Goal: Information Seeking & Learning: Find specific fact

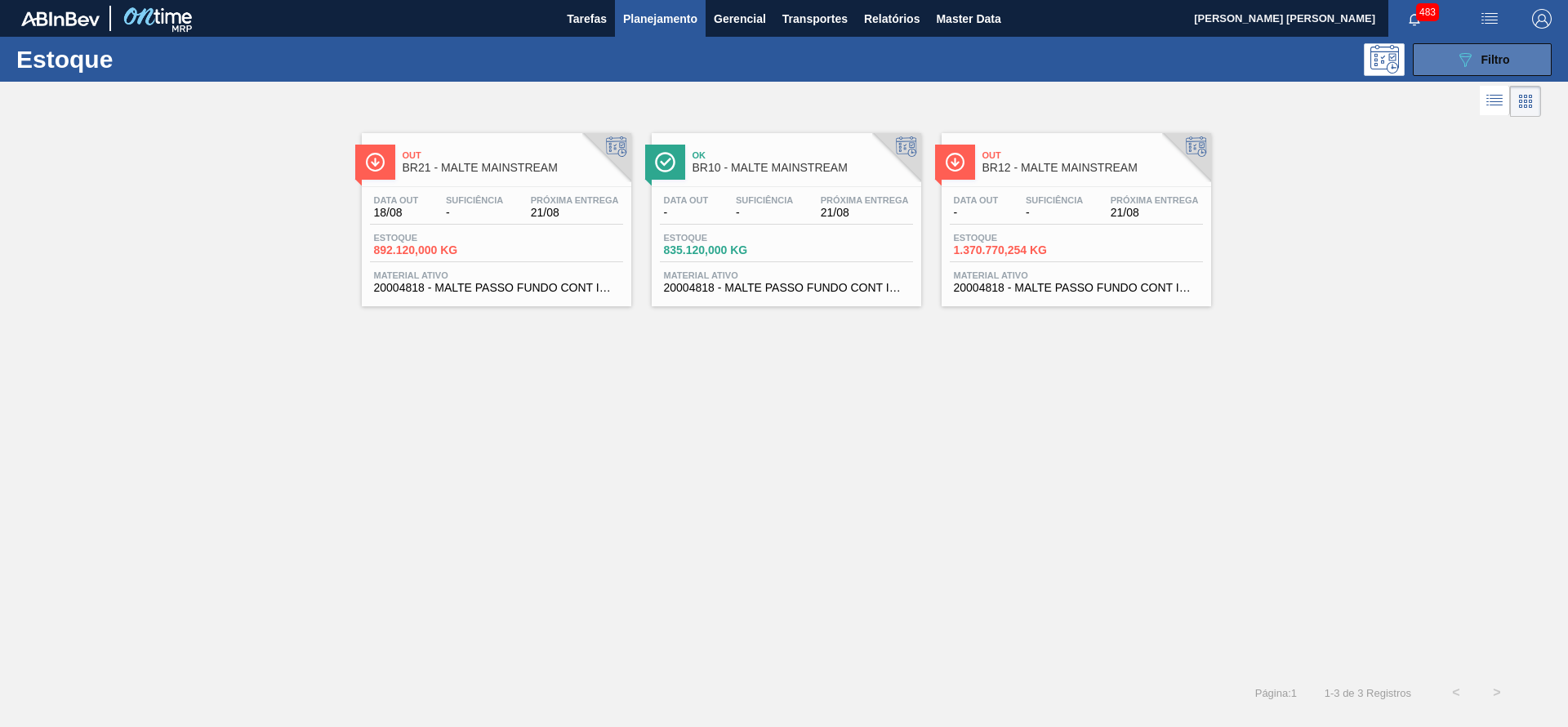
click at [1507, 63] on span "Filtro" at bounding box center [1495, 59] width 28 height 13
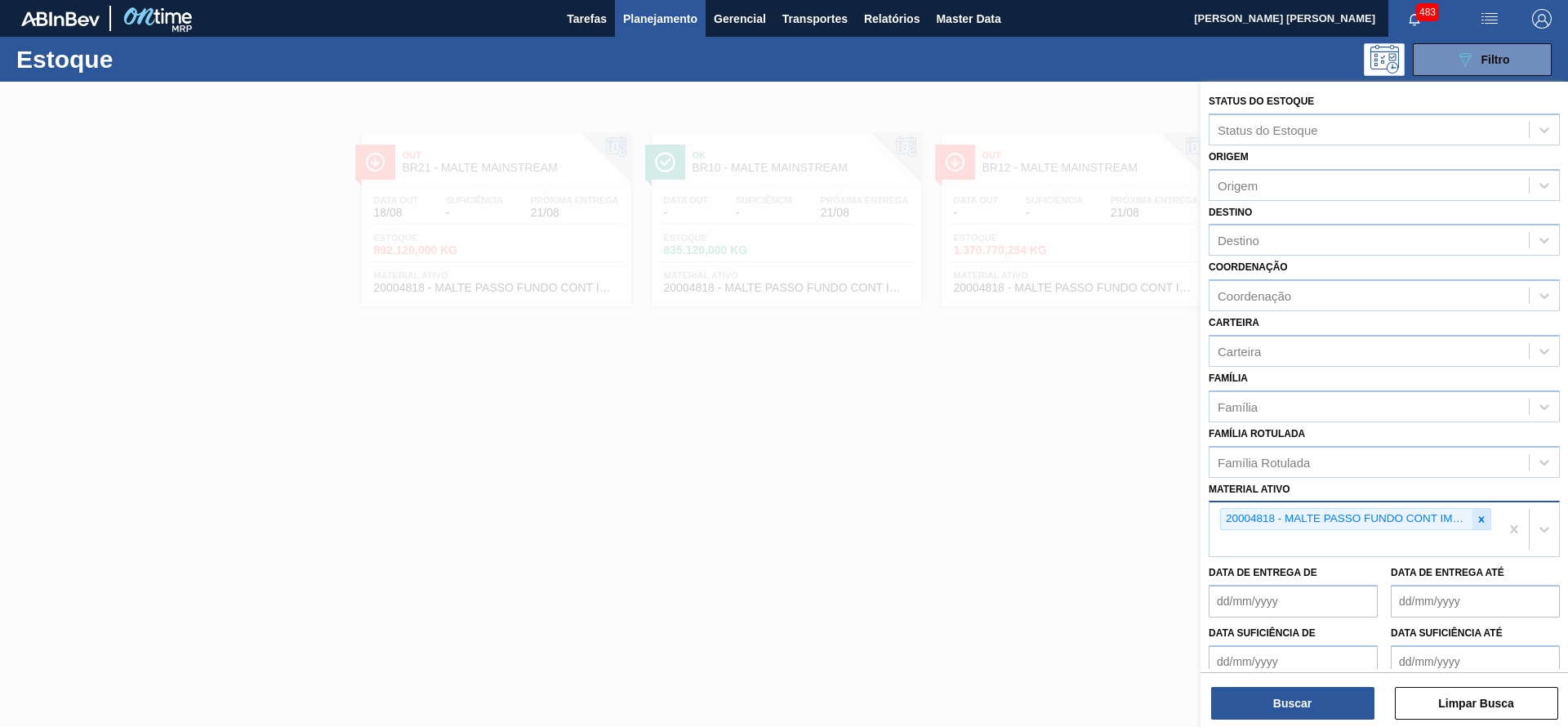
click at [1480, 522] on icon at bounding box center [1481, 520] width 12 height 12
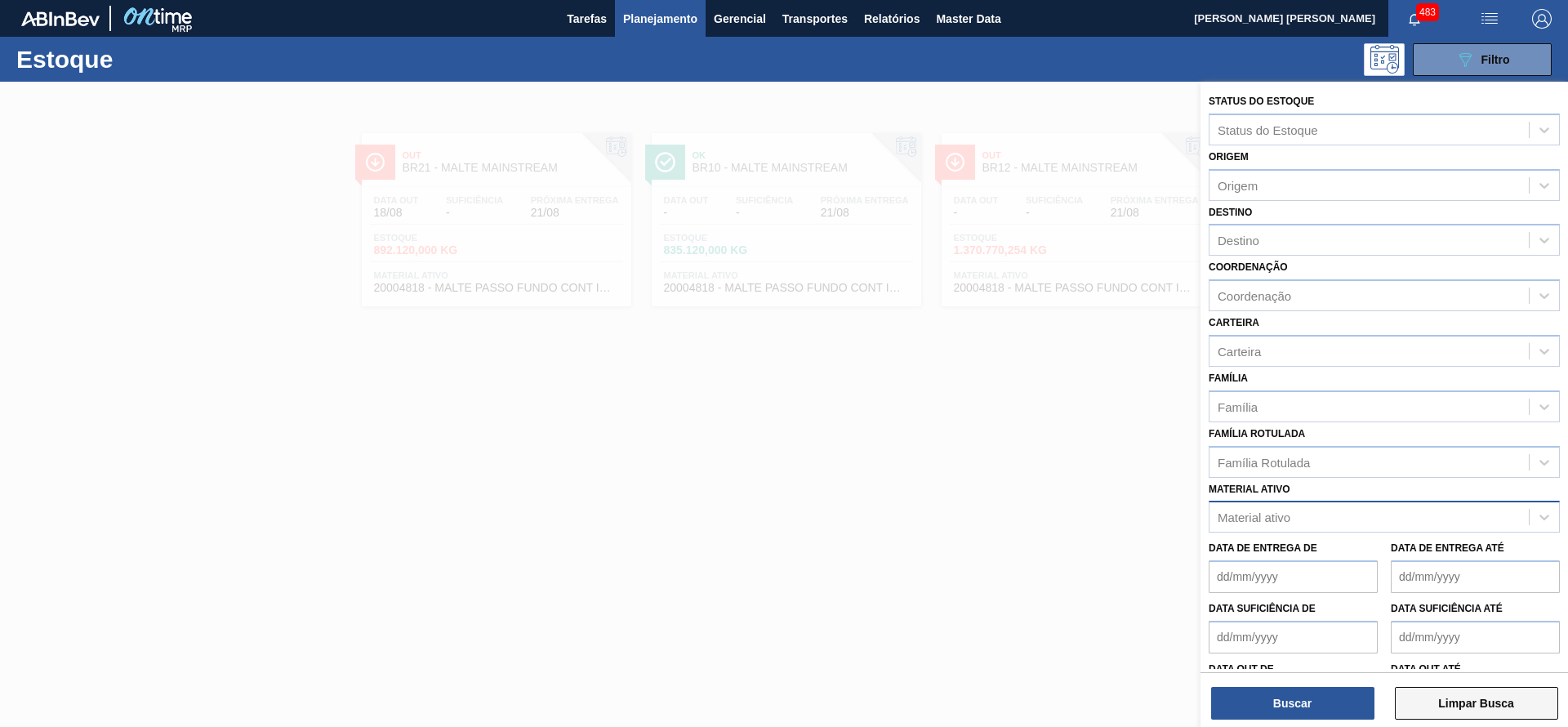
click at [1489, 698] on button "Limpar Busca" at bounding box center [1477, 704] width 164 height 33
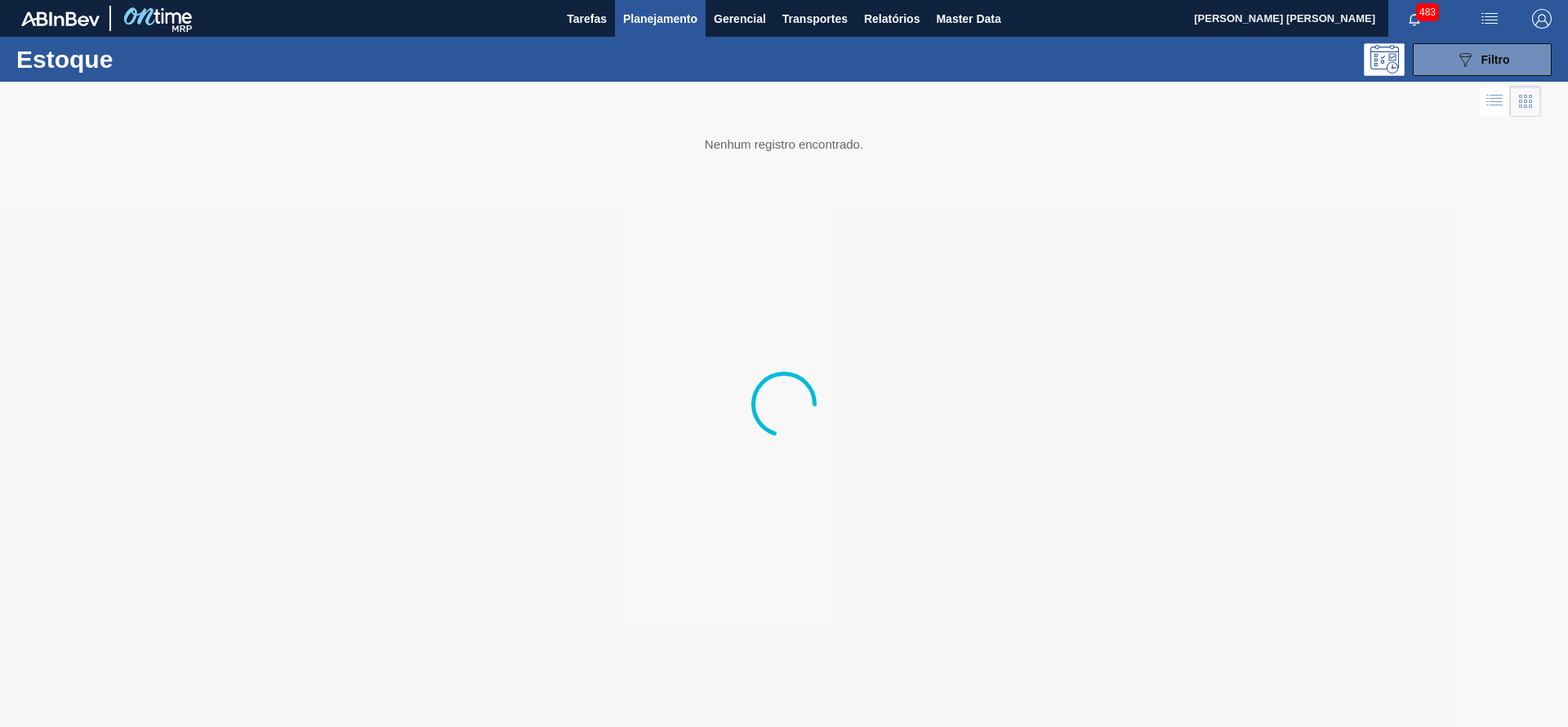
drag, startPoint x: 1463, startPoint y: 65, endPoint x: 1434, endPoint y: 241, distance: 178.4
click at [1462, 65] on icon "089F7B8B-B2A5-4AFE-B5C0-19BA573D28AC" at bounding box center [1465, 59] width 19 height 19
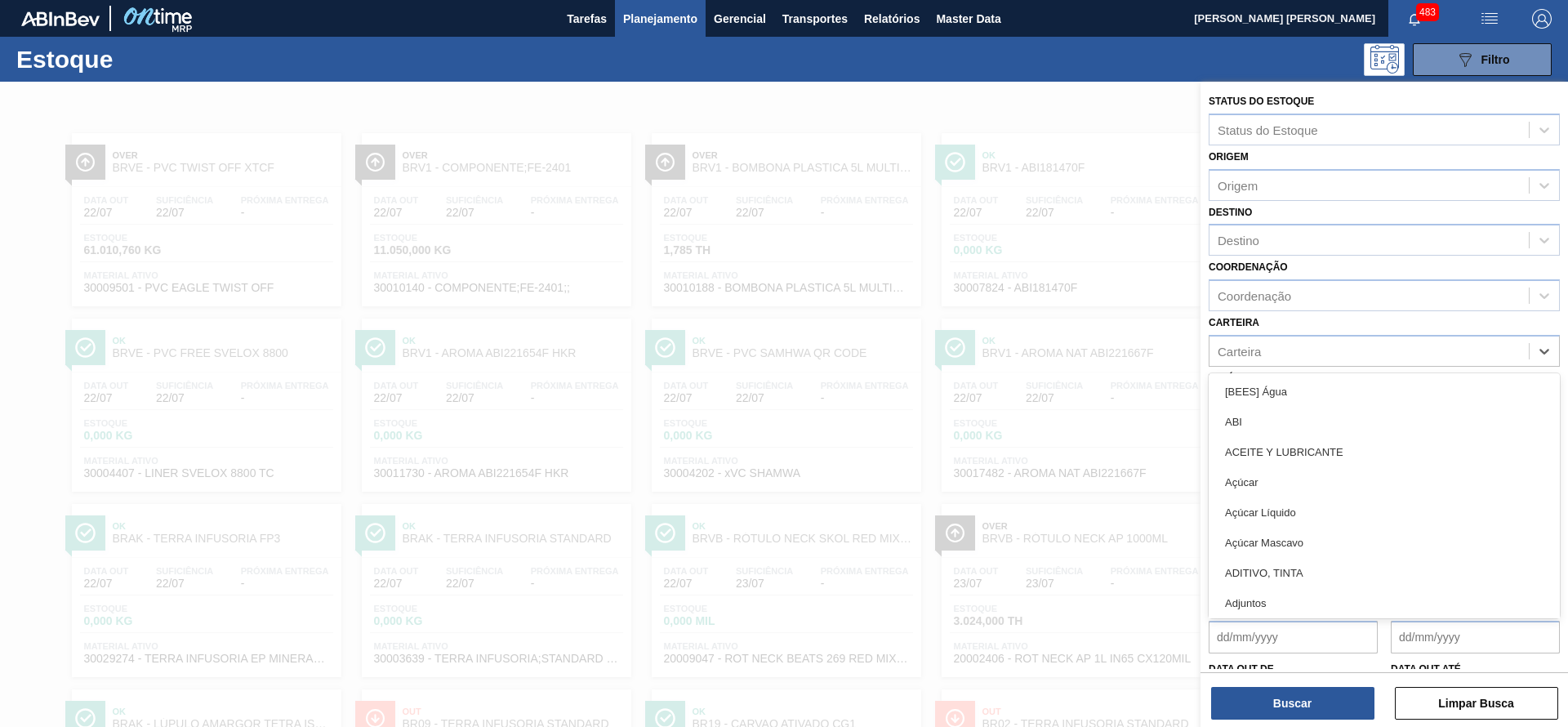
click at [1253, 347] on div "Carteira" at bounding box center [1239, 350] width 43 height 14
type input "lata"
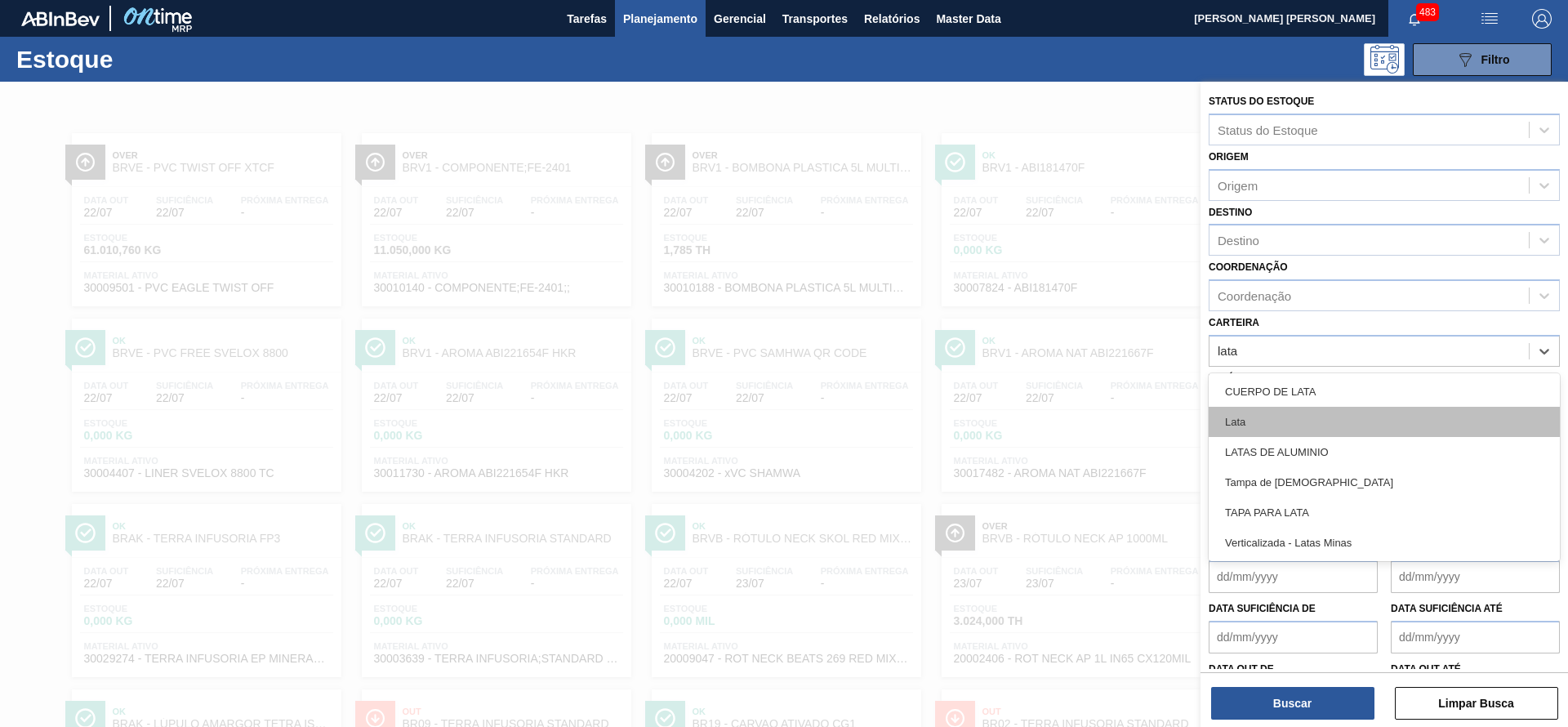
click at [1247, 423] on div "Lata" at bounding box center [1384, 421] width 351 height 30
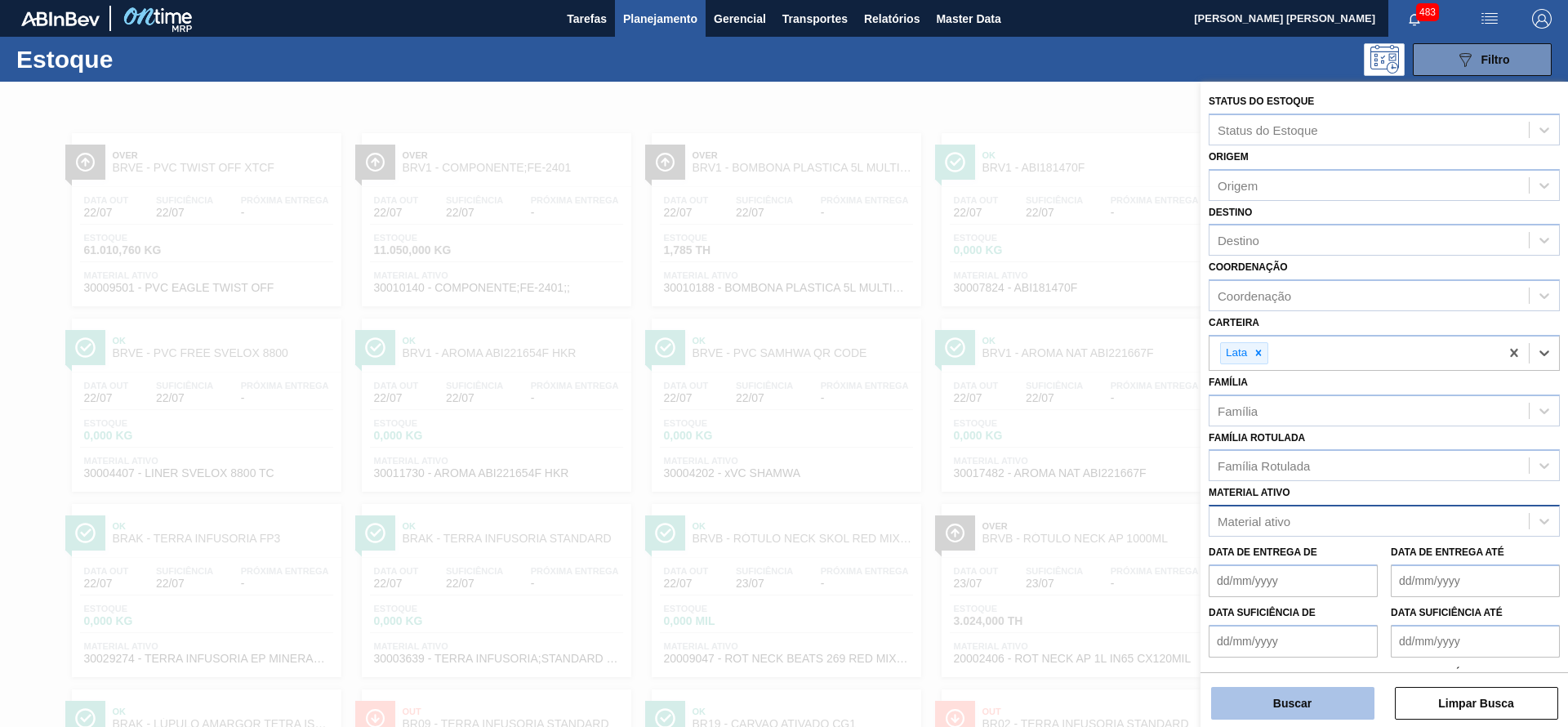
click at [1266, 712] on button "Buscar" at bounding box center [1293, 704] width 164 height 33
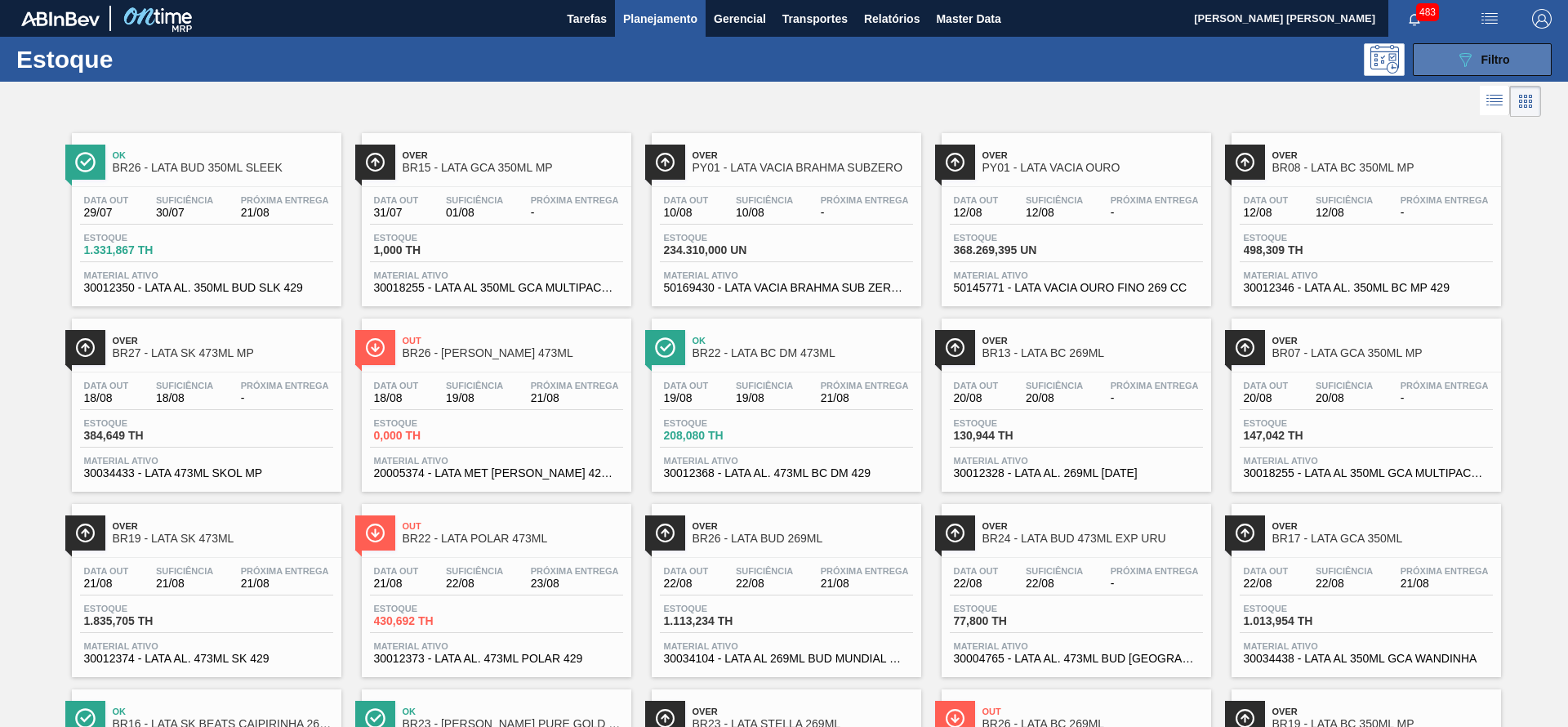
click at [1433, 54] on button "089F7B8B-B2A5-4AFE-B5C0-19BA573D28AC Filtro" at bounding box center [1482, 59] width 139 height 33
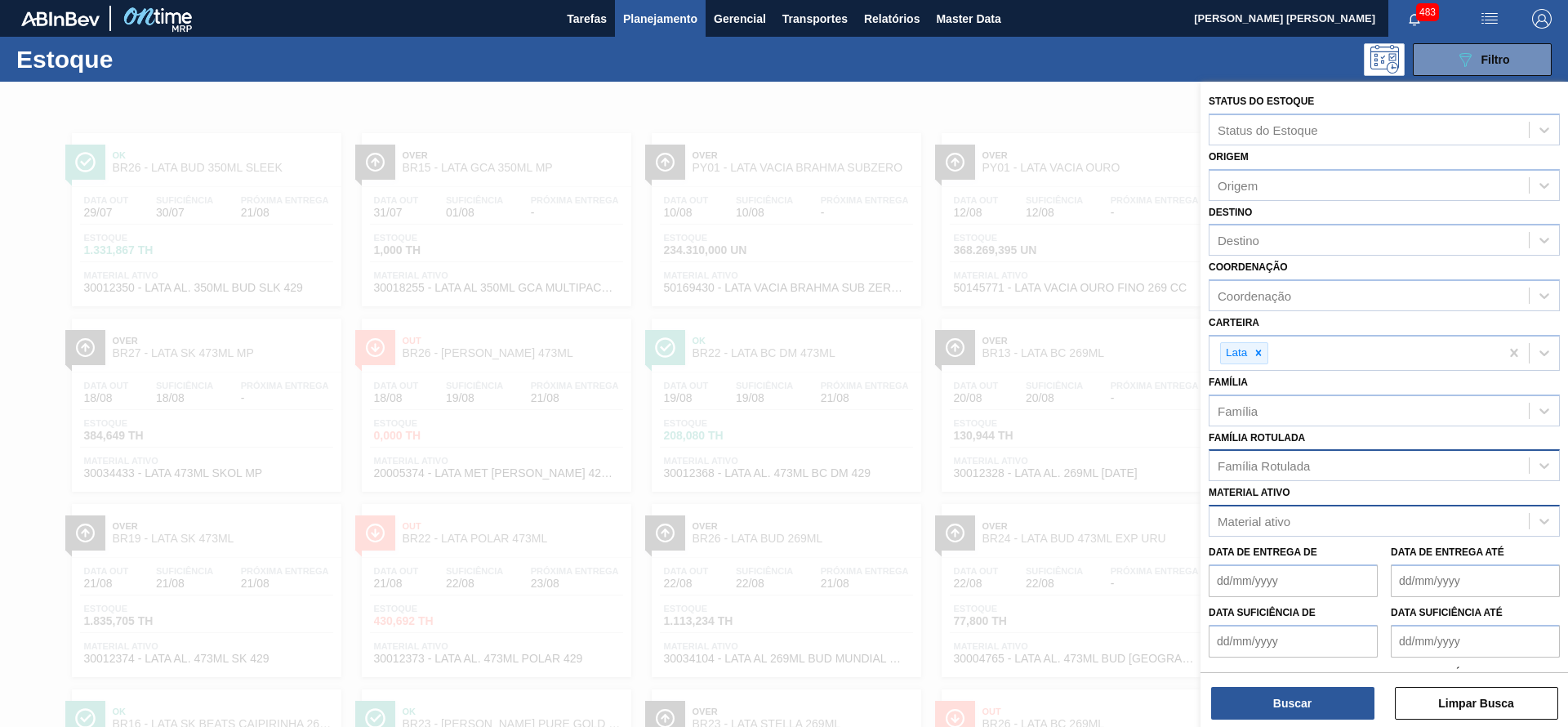
click at [1292, 456] on div "Família Rotulada" at bounding box center [1369, 466] width 319 height 23
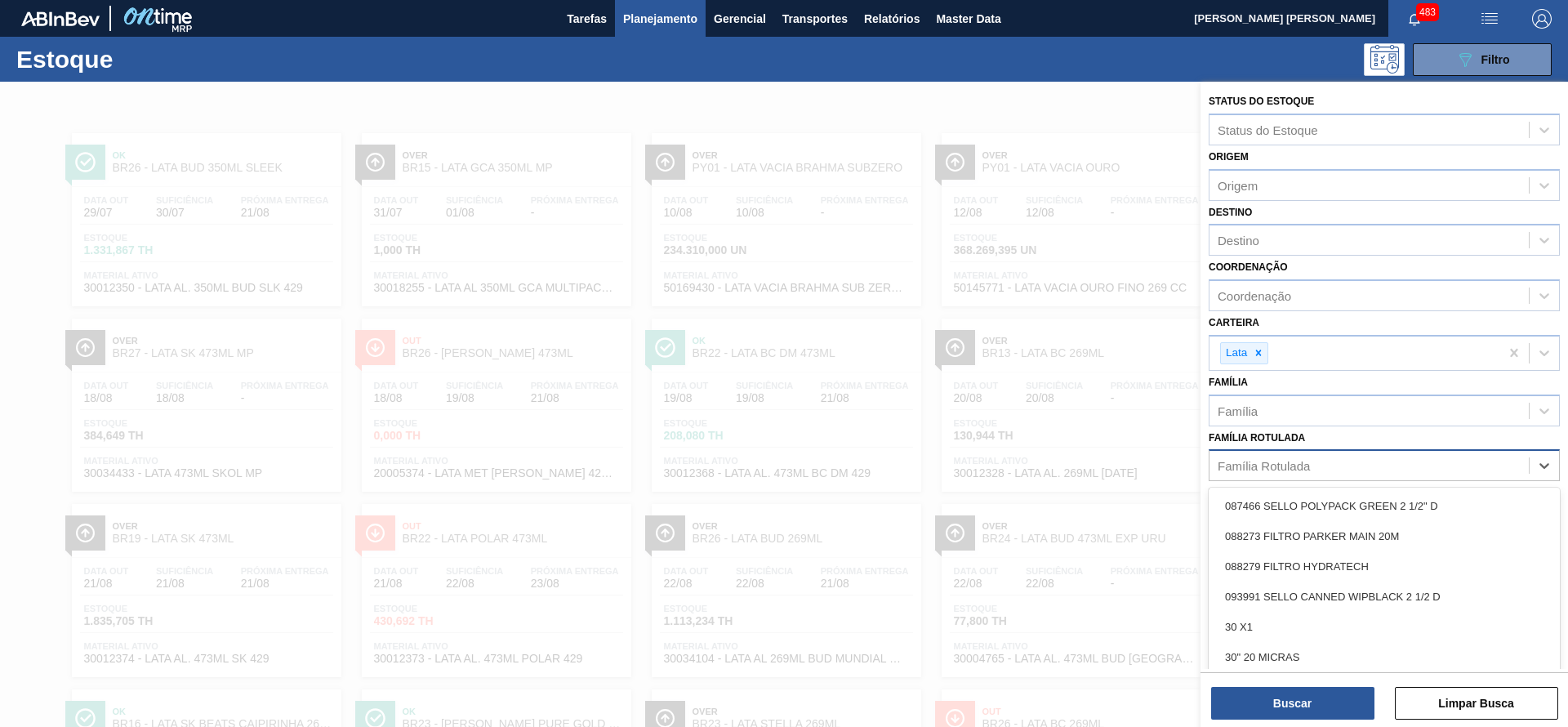
scroll to position [13, 0]
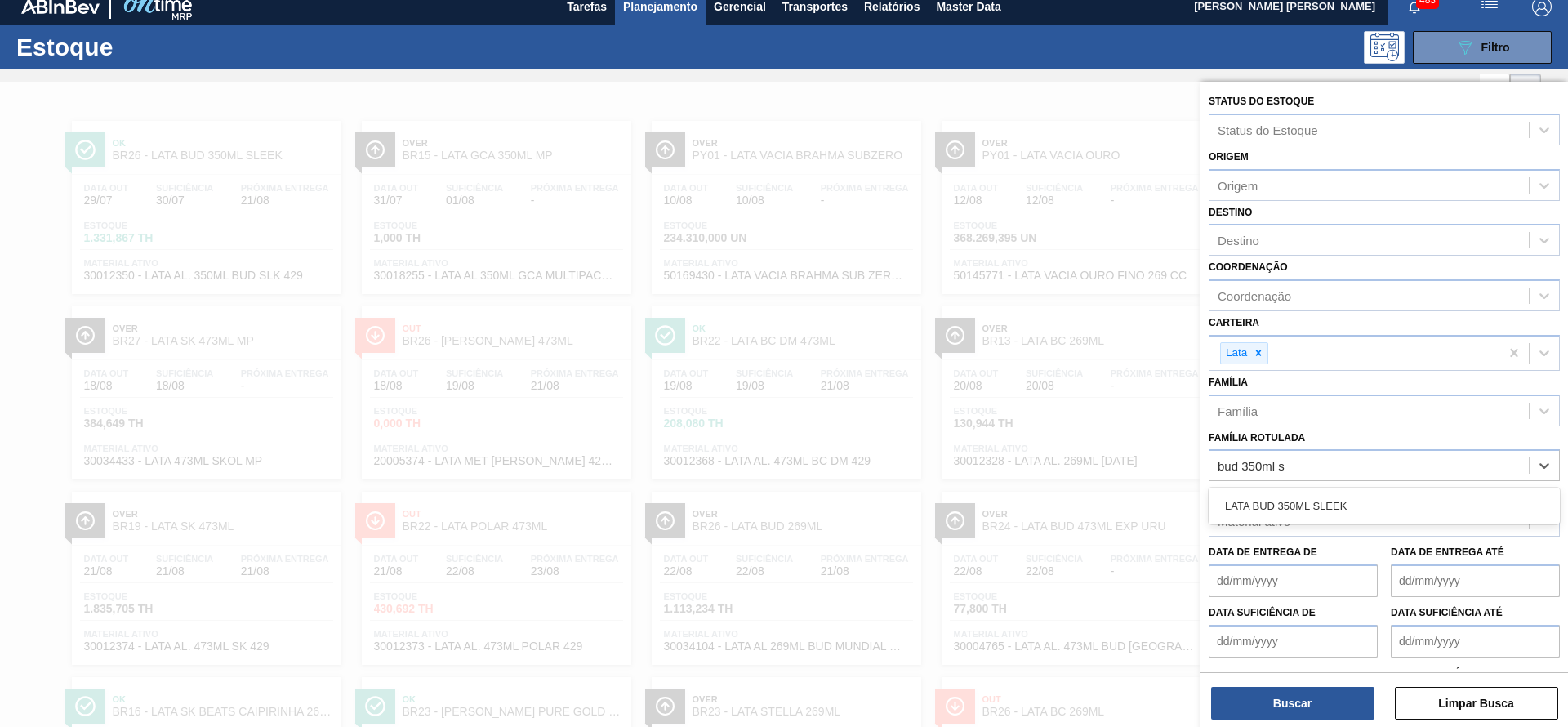
type Rotulada "bud 350ml sl"
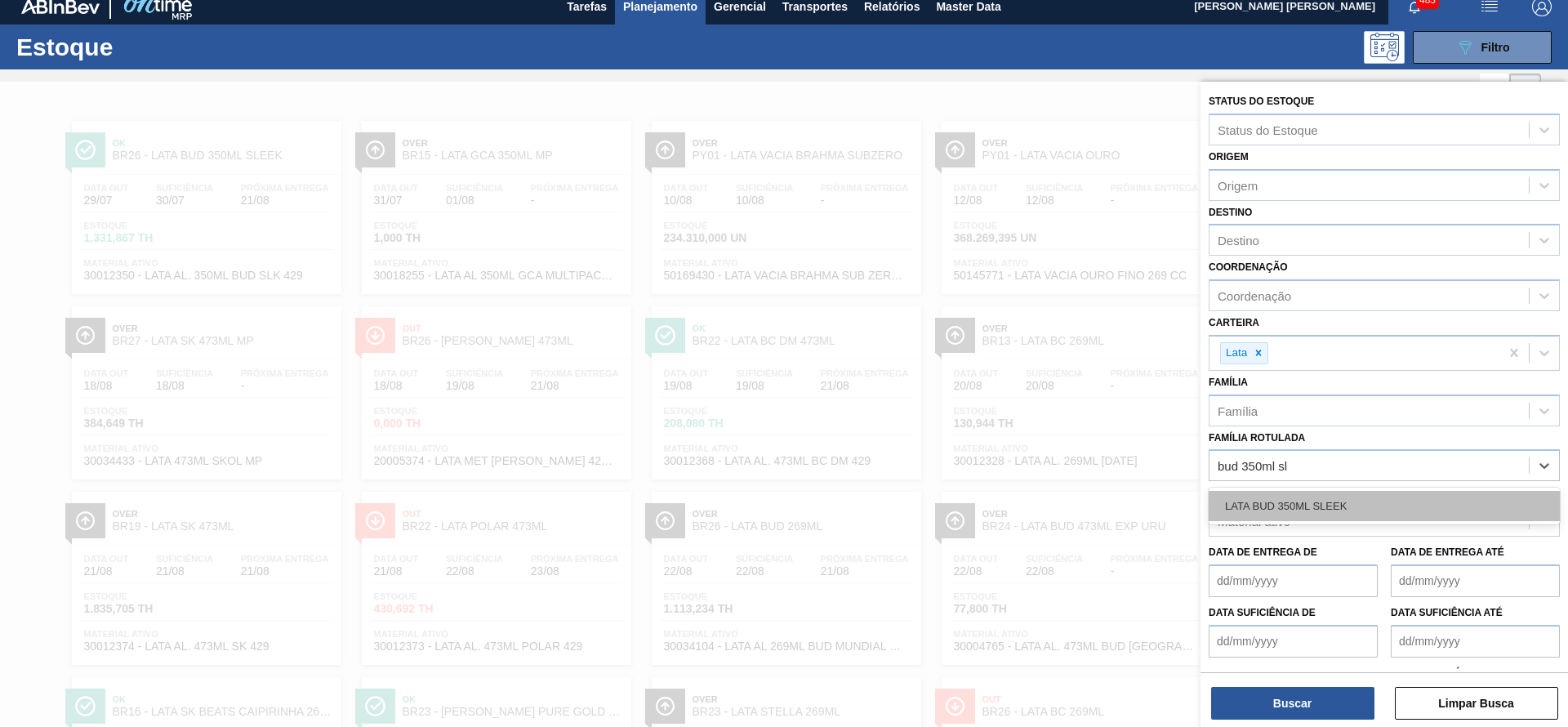
click at [1292, 505] on div "LATA BUD 350ML SLEEK" at bounding box center [1384, 505] width 351 height 30
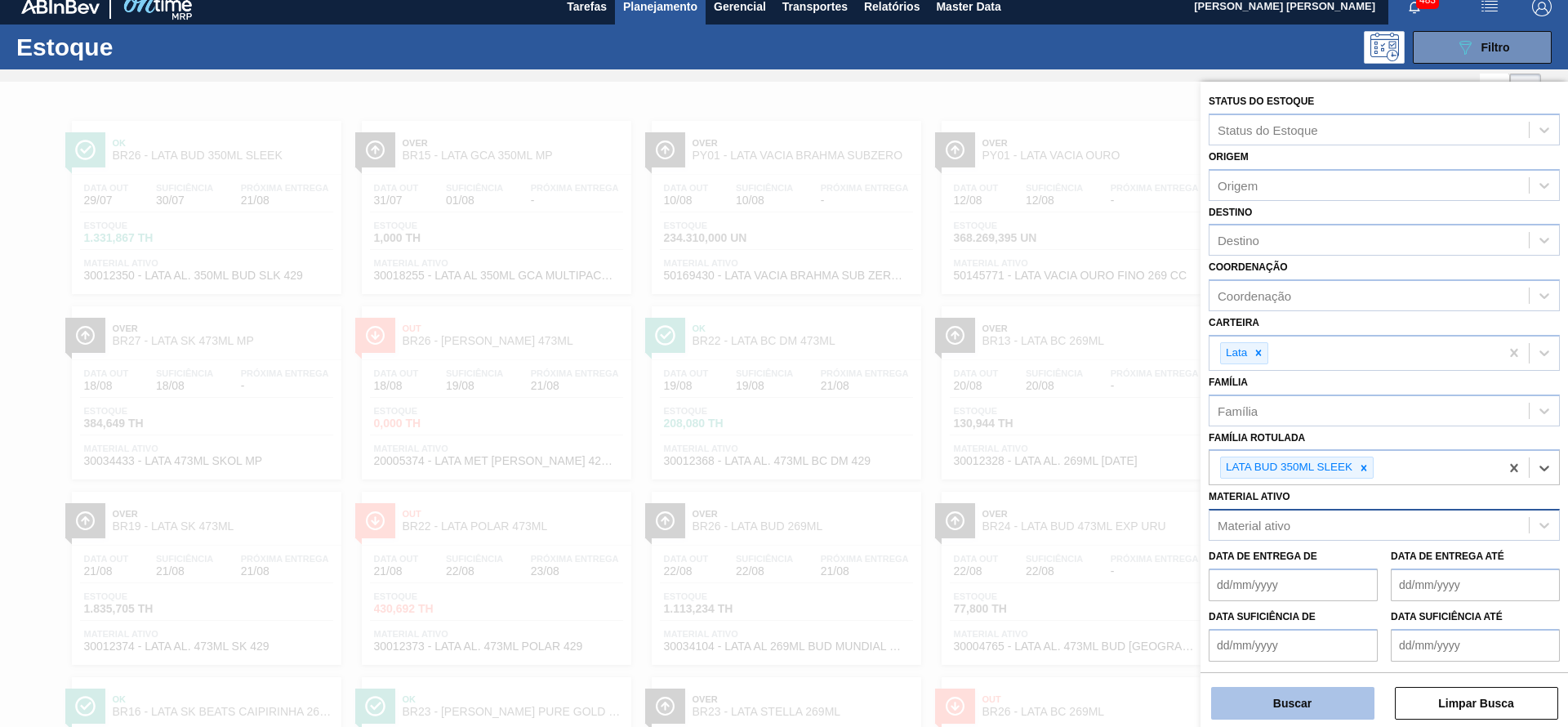
click at [1245, 703] on button "Buscar" at bounding box center [1293, 704] width 164 height 33
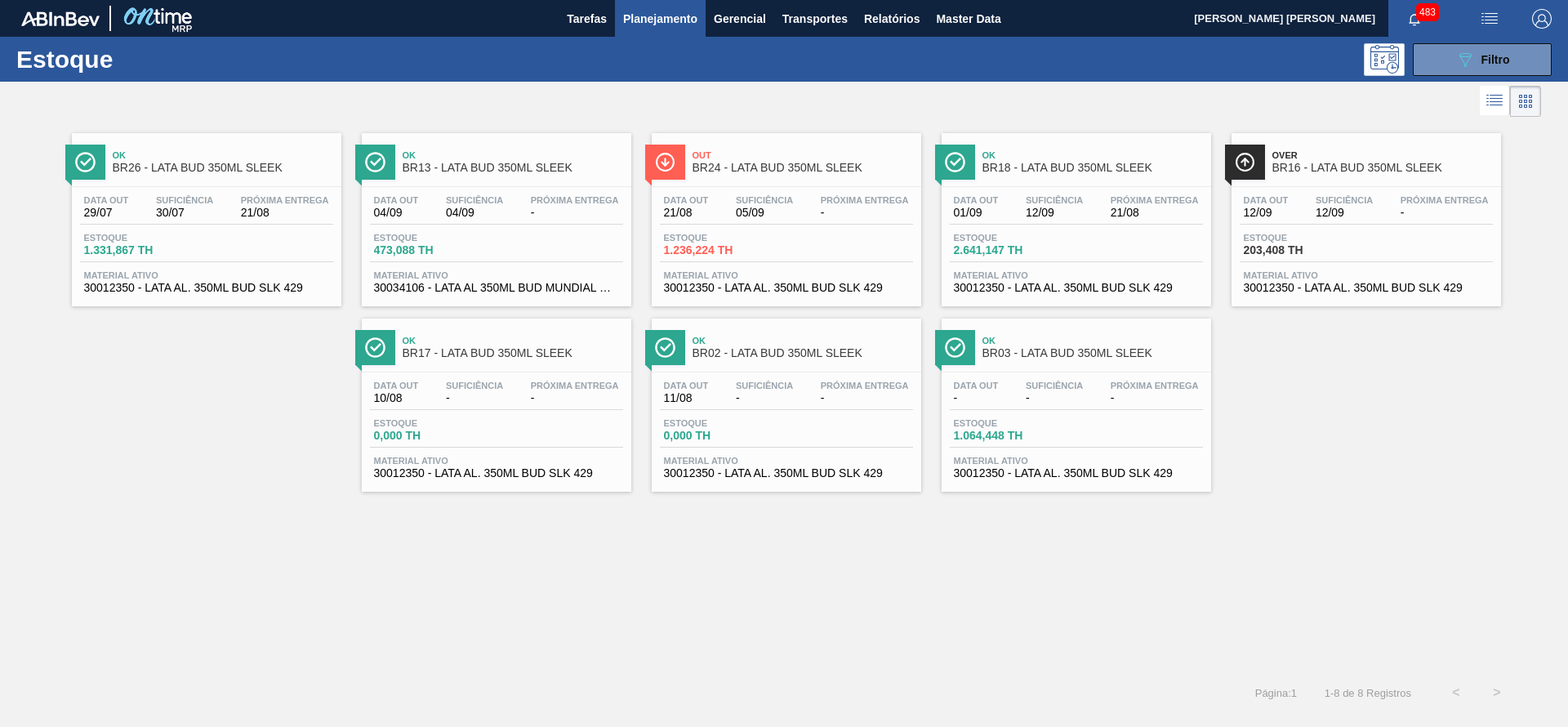
click at [769, 190] on div "Data out 21/08 Suficiência 05/09 Próxima Entrega - [GEOGRAPHIC_DATA] 1.236,224 …" at bounding box center [786, 242] width 270 height 111
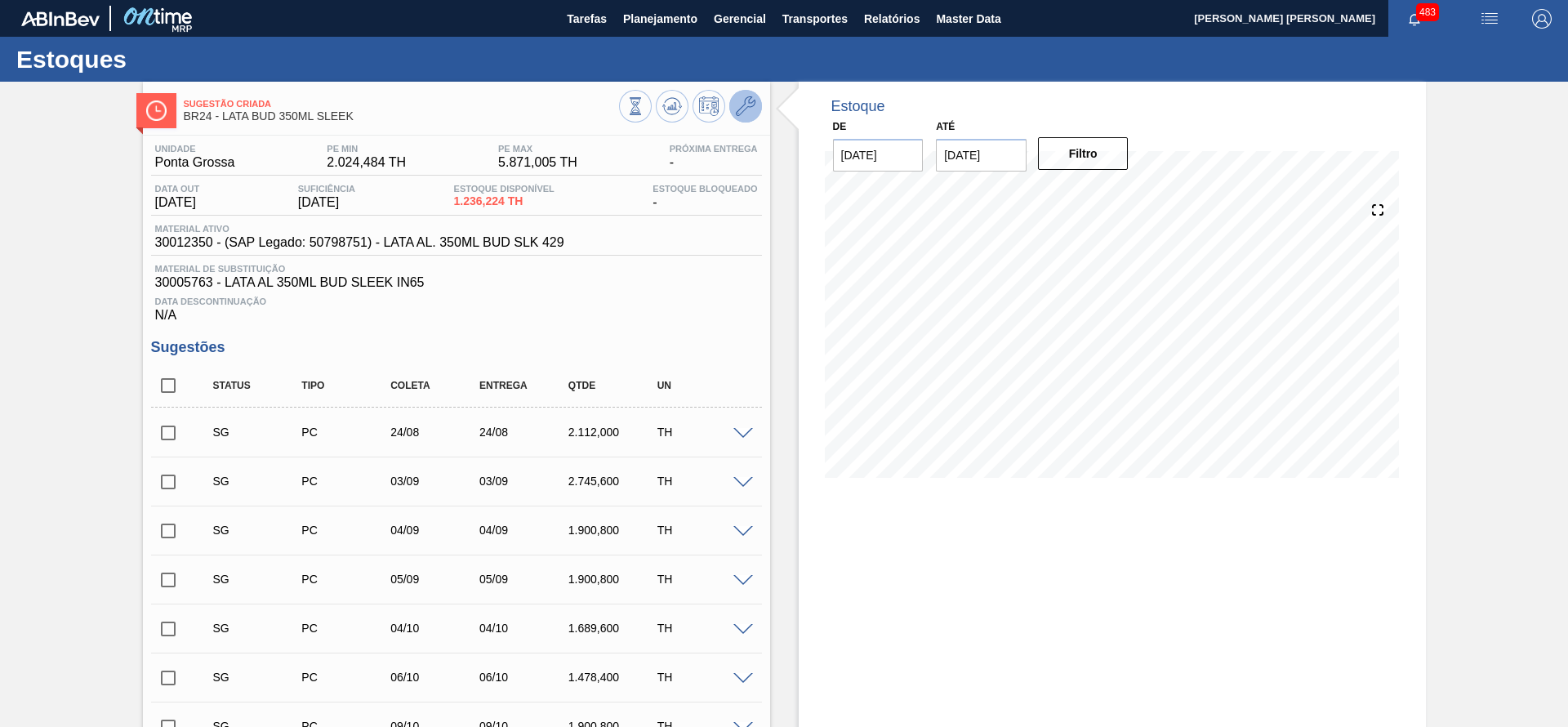
click at [736, 110] on icon at bounding box center [746, 106] width 19 height 19
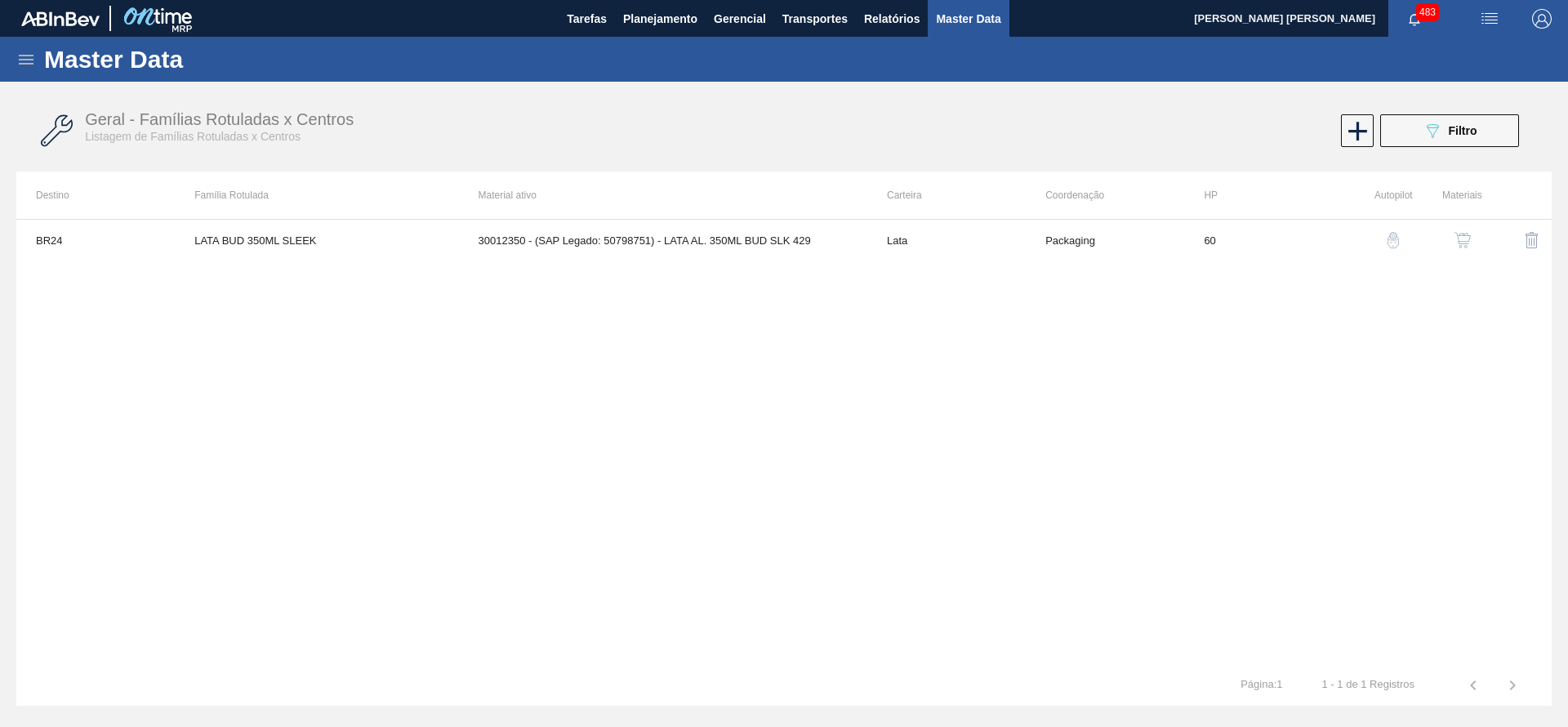
click at [1459, 237] on img "button" at bounding box center [1462, 239] width 17 height 17
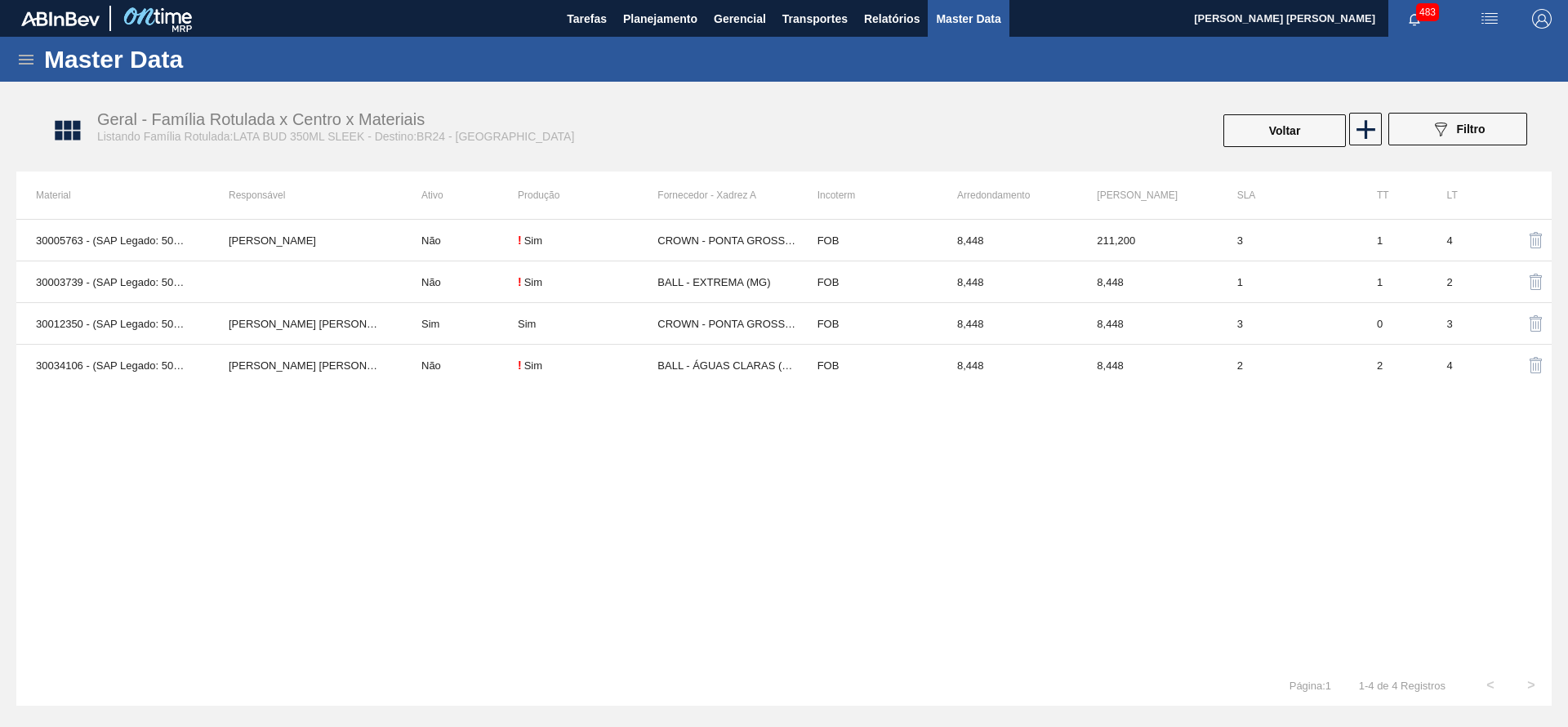
click at [836, 372] on td "FOB" at bounding box center [867, 365] width 139 height 42
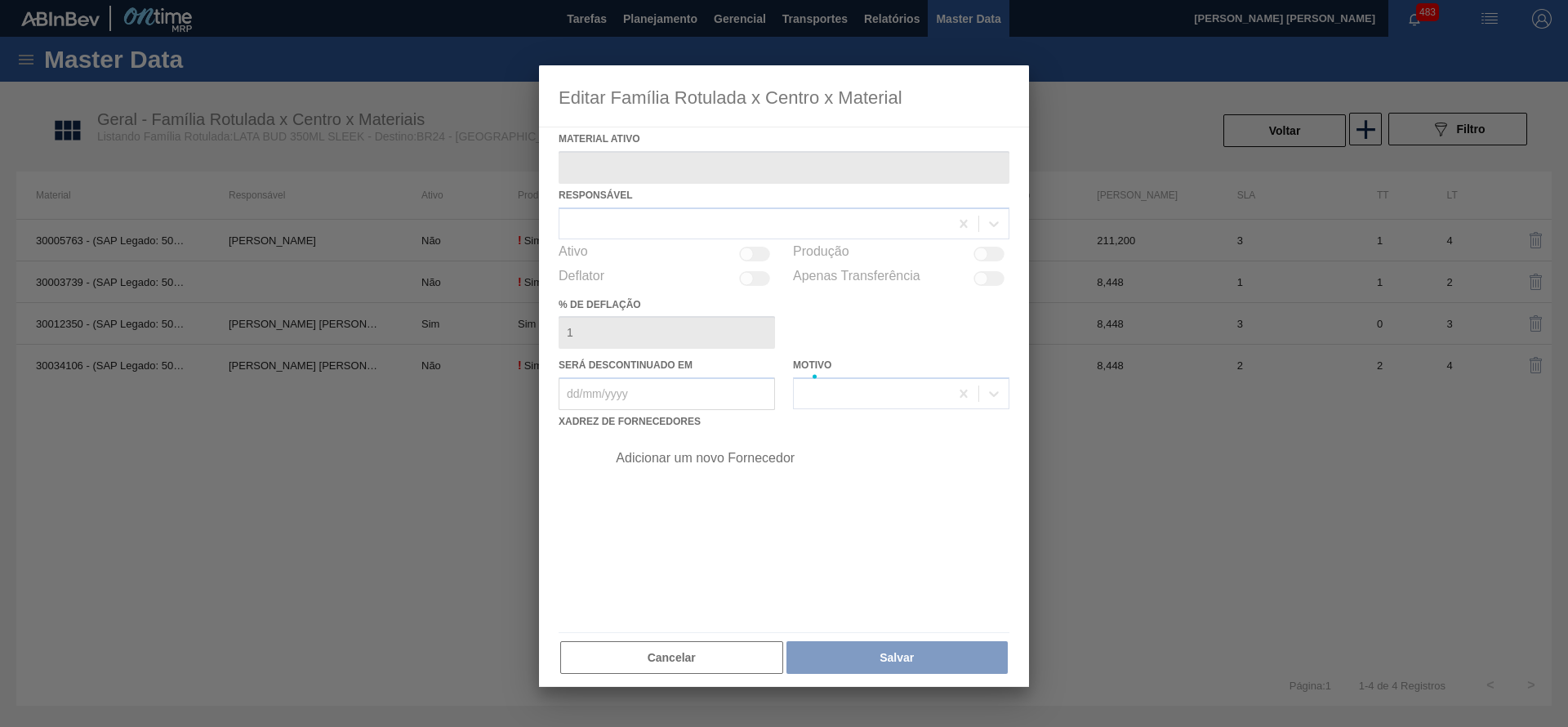
type ativo "30034106 - (SAP Legado: 50843514) - LATA AL 350ML BUD MUNDIAL N25"
checkbox input "true"
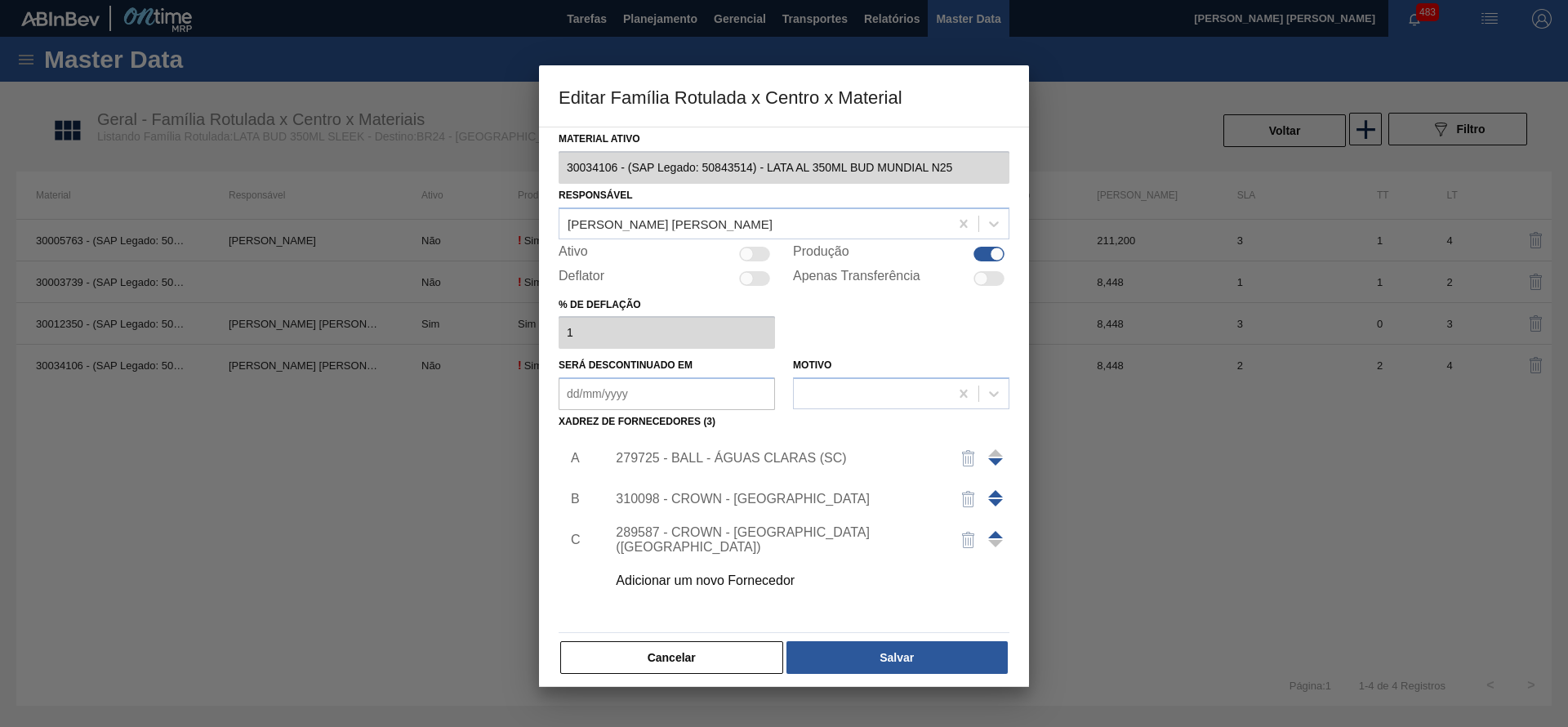
click at [753, 456] on div "279725 - BALL - ÁGUAS CLARAS (SC)" at bounding box center [776, 457] width 320 height 15
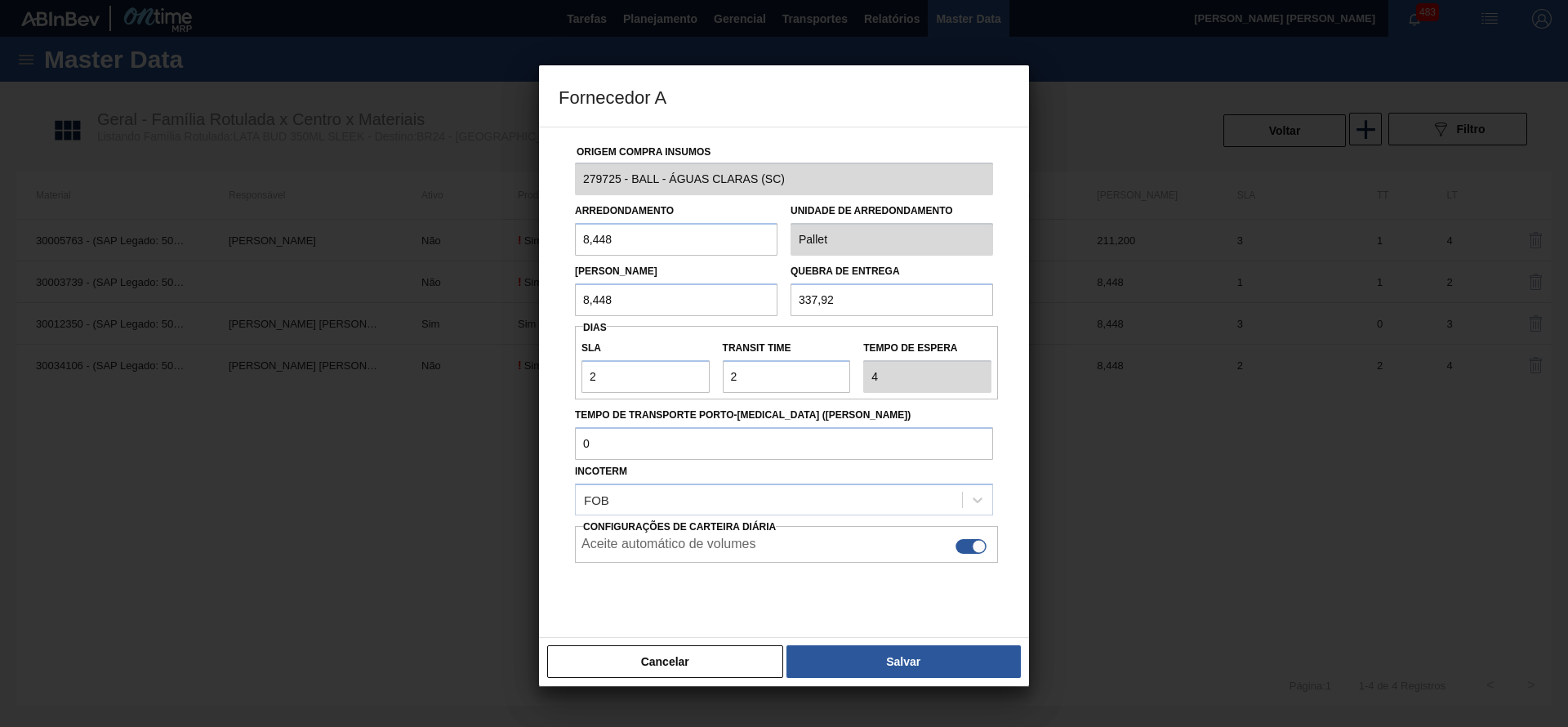
drag, startPoint x: 893, startPoint y: 296, endPoint x: 733, endPoint y: 290, distance: 160.1
click at [733, 290] on div "Lote Mínimo 8,448 Quebra de entrega 337,92" at bounding box center [784, 286] width 431 height 60
click at [700, 673] on button "Cancelar" at bounding box center [665, 662] width 236 height 33
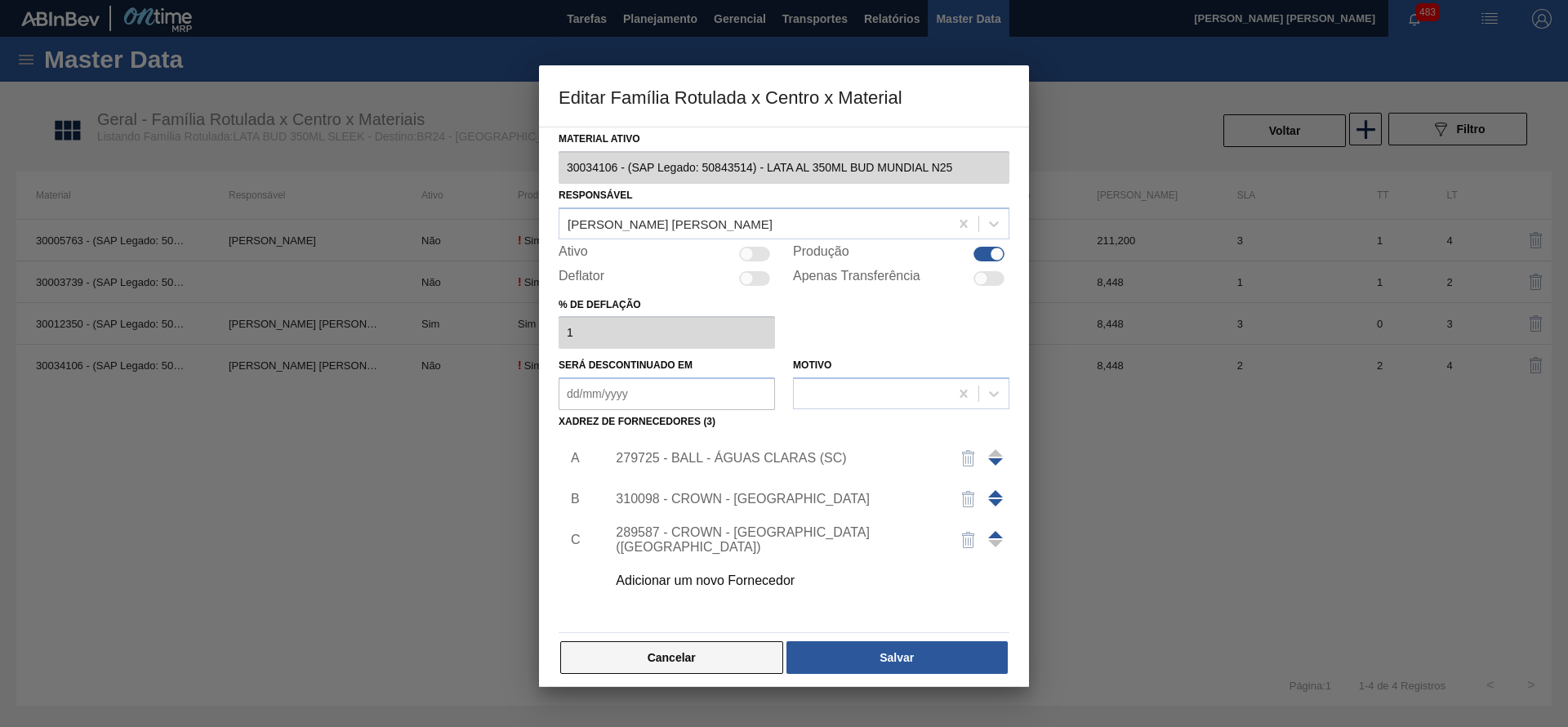
click at [578, 656] on button "Cancelar" at bounding box center [672, 658] width 223 height 33
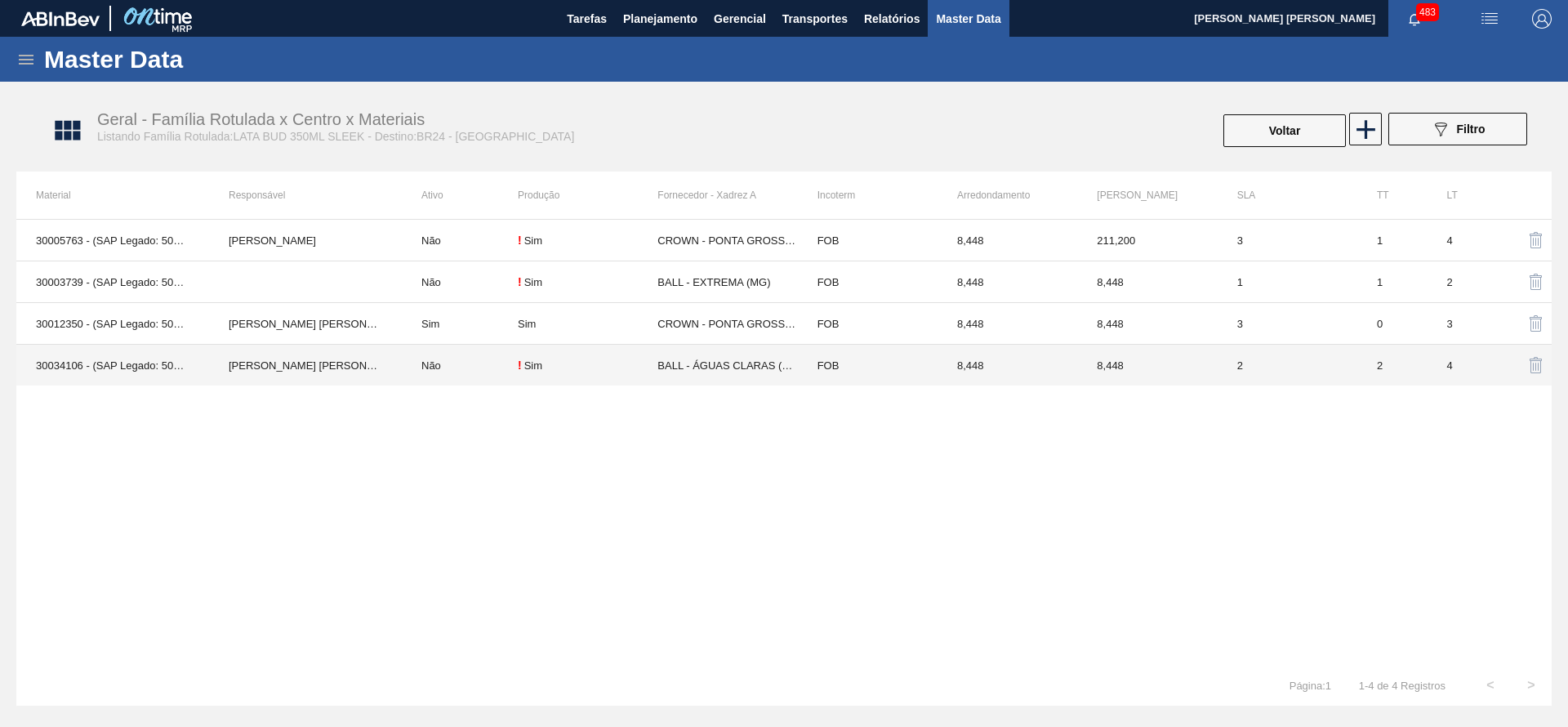
click at [1036, 353] on td "8,448" at bounding box center [1006, 365] width 139 height 42
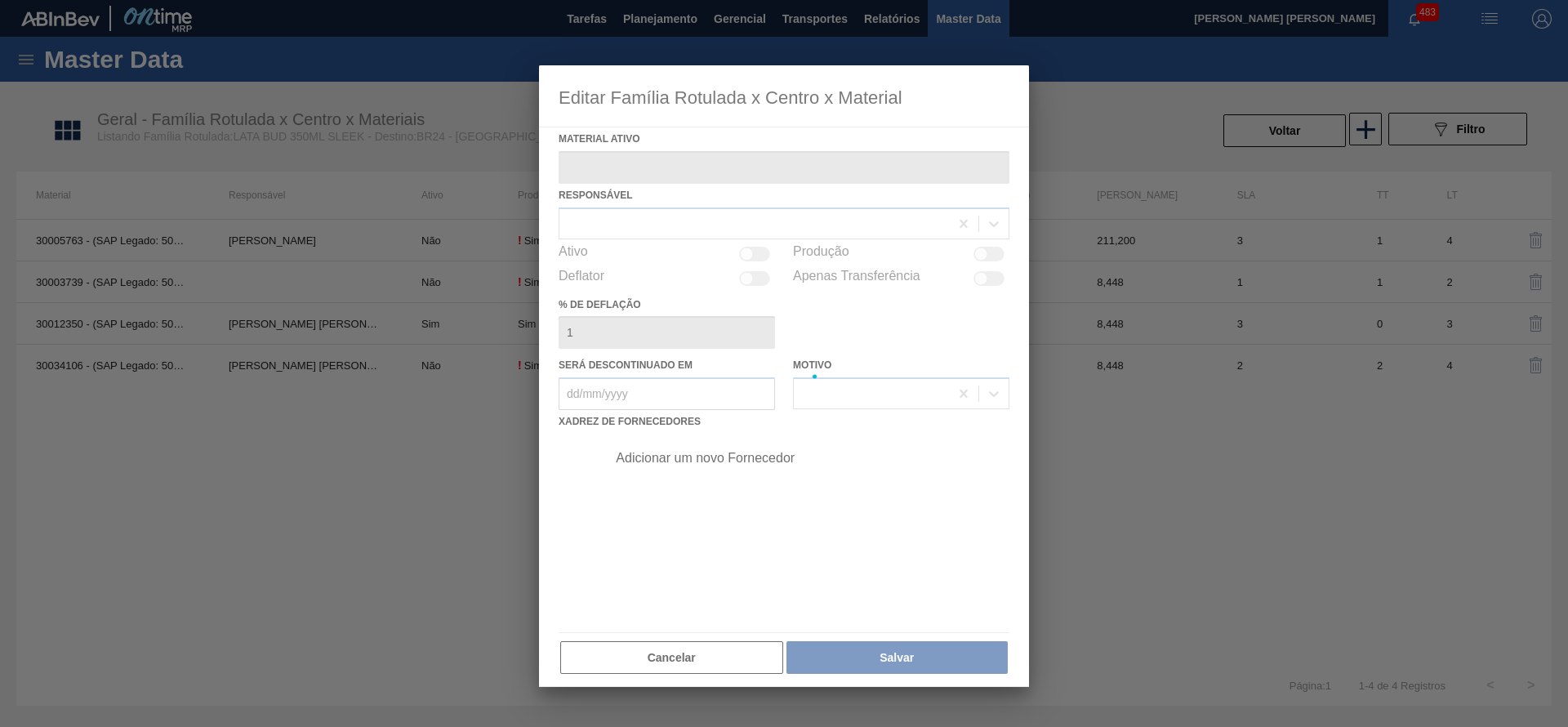
type ativo "30034106 - (SAP Legado: 50843514) - LATA AL 350ML BUD MUNDIAL N25"
checkbox input "true"
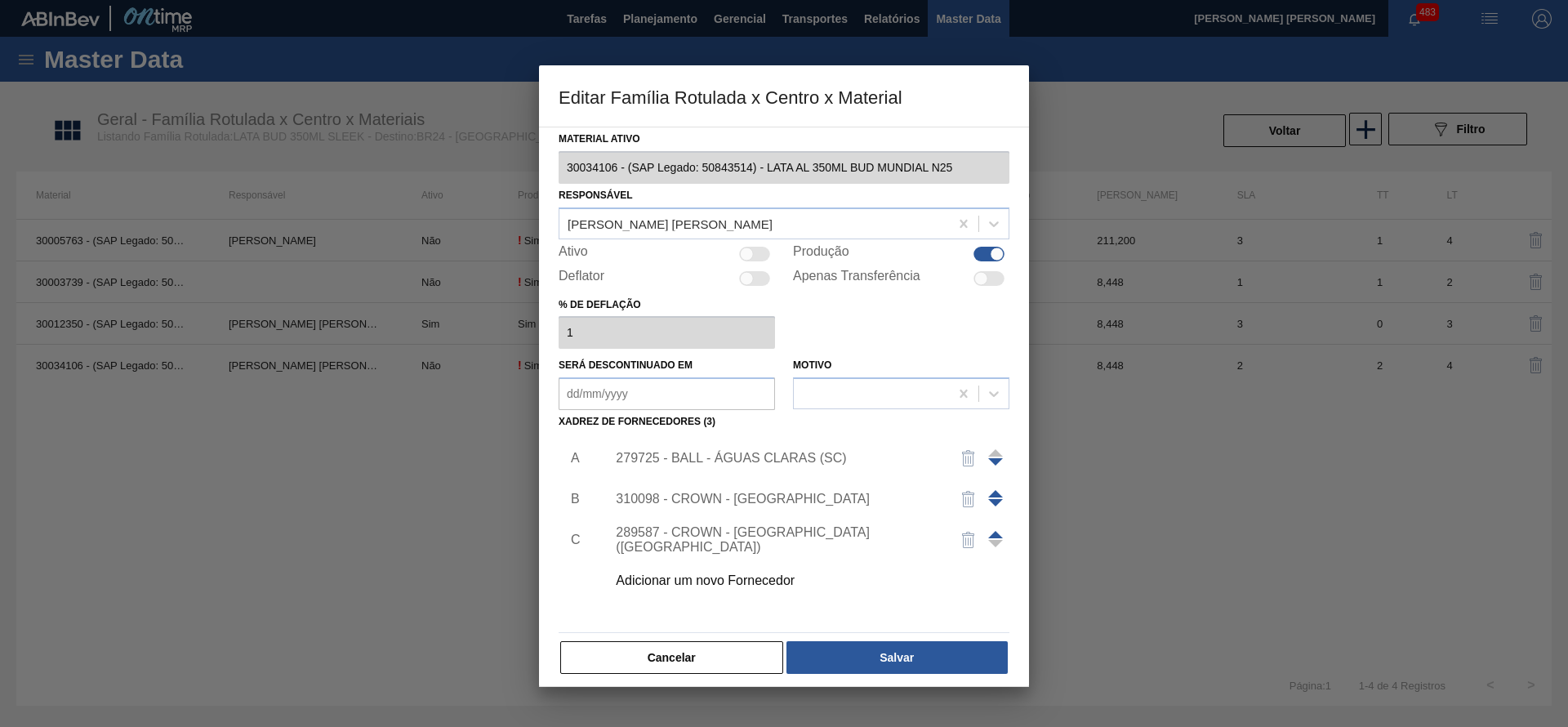
click at [717, 461] on div "279725 - BALL - ÁGUAS CLARAS (SC)" at bounding box center [776, 457] width 320 height 15
